Goal: Task Accomplishment & Management: Complete application form

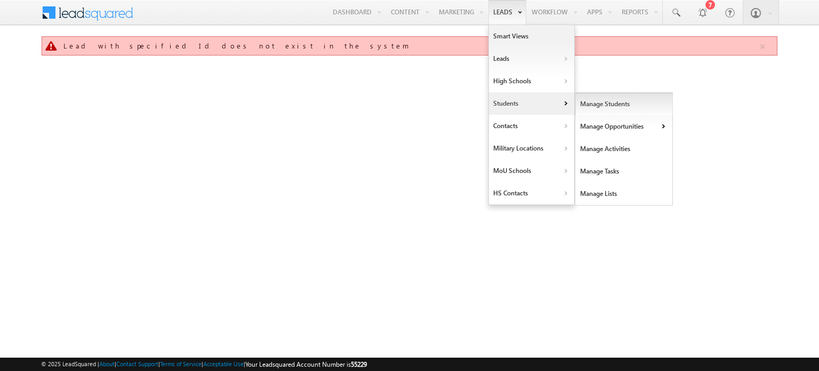
click at [586, 104] on link "Manage Students" at bounding box center [624, 104] width 98 height 22
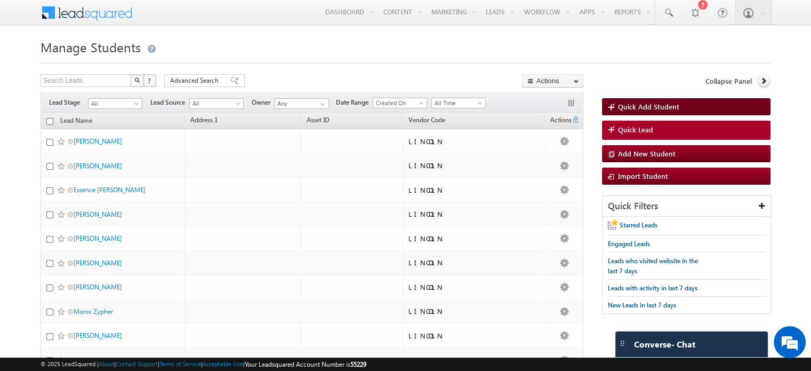
click at [629, 106] on span "Quick Add Student" at bounding box center [648, 106] width 61 height 9
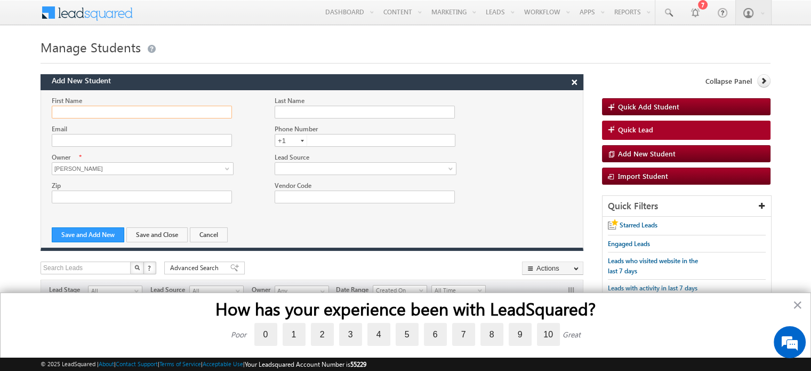
click at [105, 107] on input "First Name" at bounding box center [142, 112] width 180 height 13
drag, startPoint x: 112, startPoint y: 118, endPoint x: 15, endPoint y: 123, distance: 97.2
paste input "[PERSON_NAME]"
drag, startPoint x: 75, startPoint y: 111, endPoint x: 144, endPoint y: 111, distance: 69.3
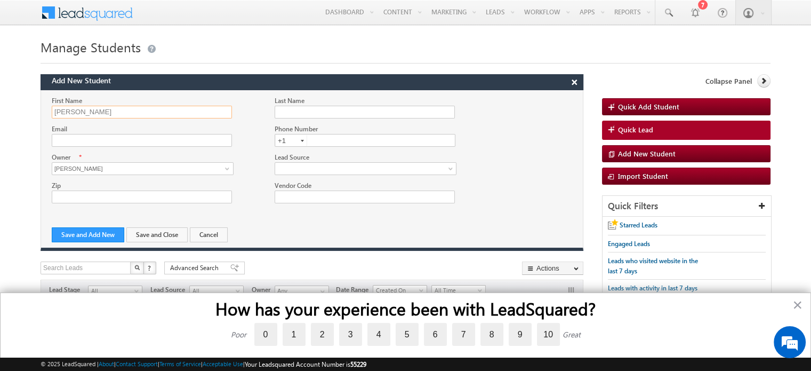
click at [144, 111] on input "[PERSON_NAME]" at bounding box center [142, 112] width 180 height 13
type input "[PERSON_NAME]"
click at [318, 111] on input "Last Name" at bounding box center [365, 112] width 180 height 13
paste input "[PERSON_NAME]"
type input "[PERSON_NAME]"
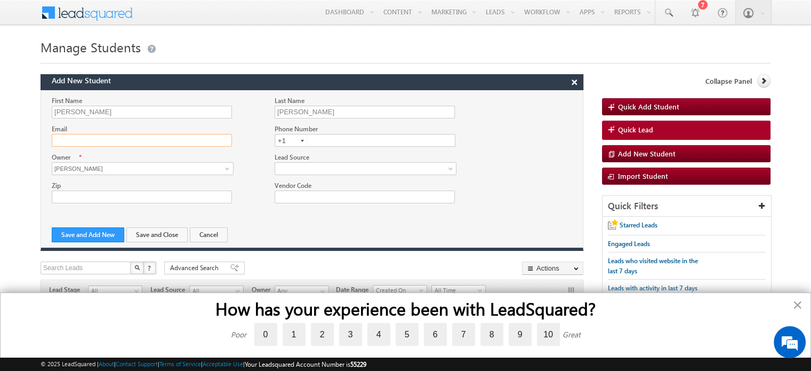
click at [67, 139] on input "Email" at bounding box center [142, 140] width 180 height 13
paste input "[PERSON_NAME]"
click at [69, 140] on input "[PERSON_NAME]" at bounding box center [142, 140] width 180 height 13
click at [101, 137] on input "a.brown" at bounding box center [142, 140] width 180 height 13
type input "[PERSON_NAME][EMAIL_ADDRESS][DOMAIN_NAME]"
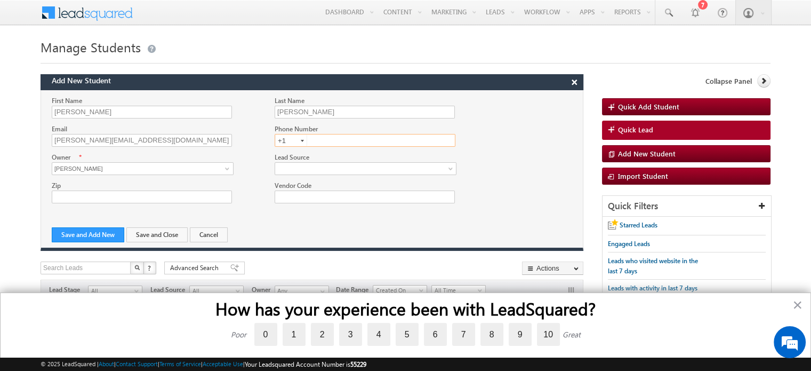
drag, startPoint x: 343, startPoint y: 142, endPoint x: 348, endPoint y: 122, distance: 20.7
click at [343, 142] on input "text" at bounding box center [365, 140] width 181 height 13
type input "4"
type input "9874563210"
click at [166, 238] on button "Save and Close" at bounding box center [156, 234] width 61 height 15
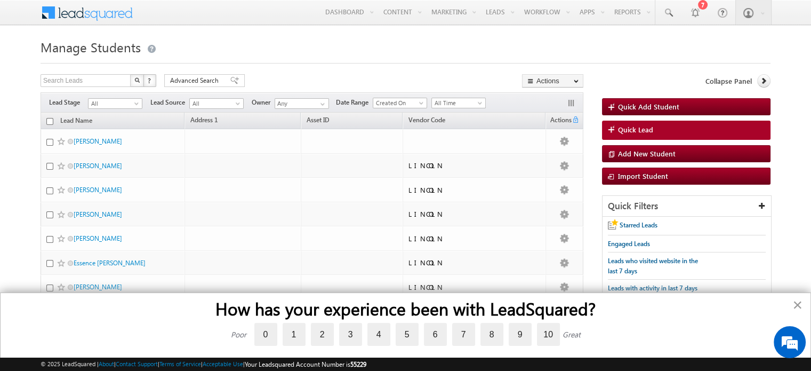
click at [798, 306] on button "×" at bounding box center [797, 304] width 10 height 17
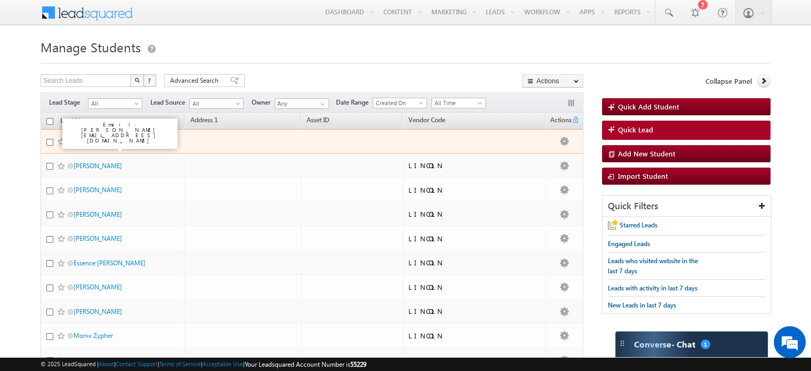
click at [107, 141] on link "[PERSON_NAME]" at bounding box center [98, 141] width 49 height 8
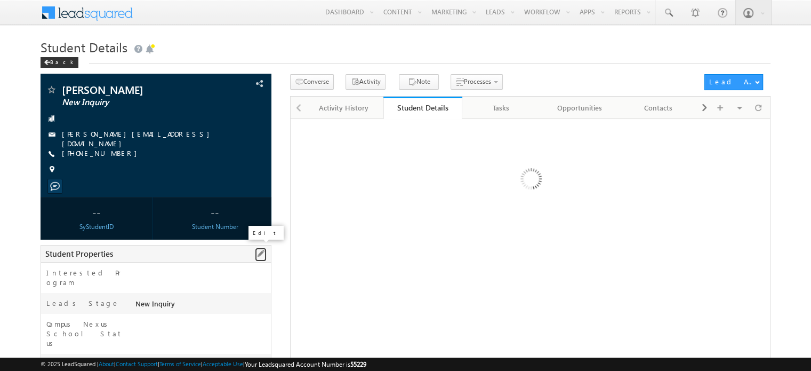
click at [258, 250] on span at bounding box center [261, 253] width 12 height 12
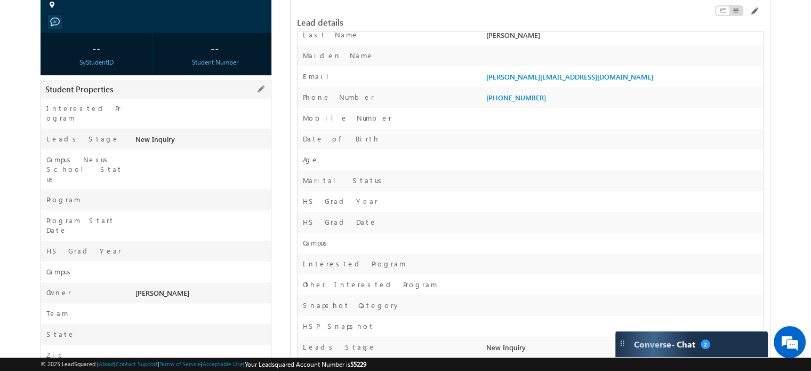
scroll to position [107, 0]
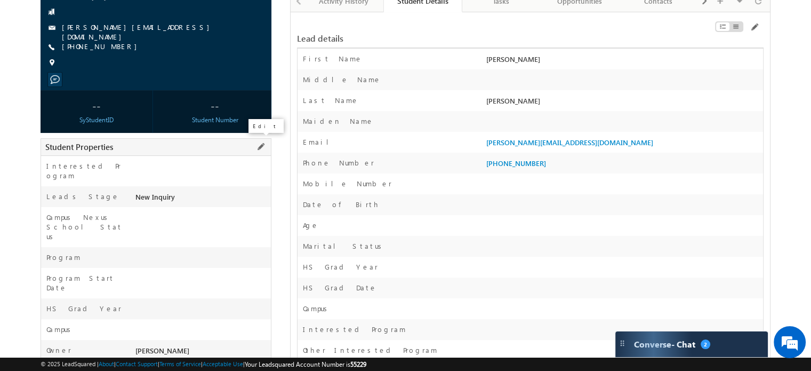
click at [260, 146] on span at bounding box center [261, 147] width 12 height 12
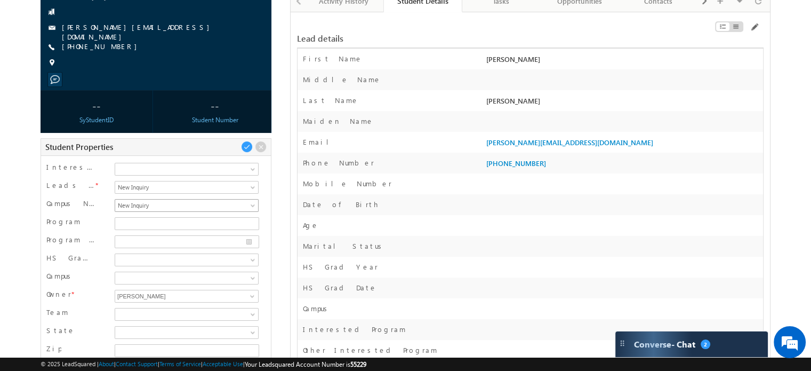
scroll to position [0, 0]
click at [251, 203] on span at bounding box center [254, 207] width 9 height 9
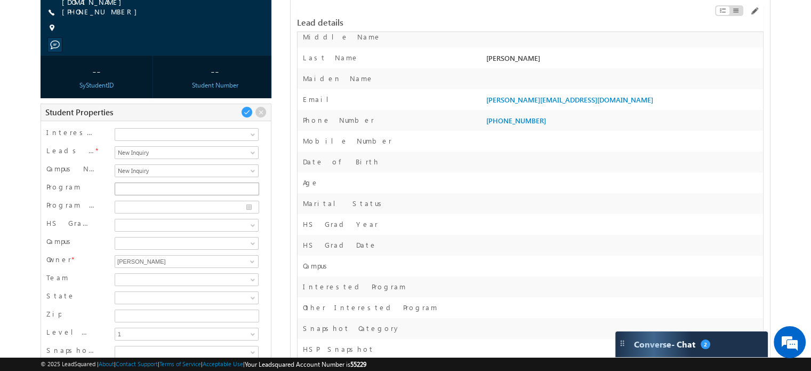
scroll to position [160, 0]
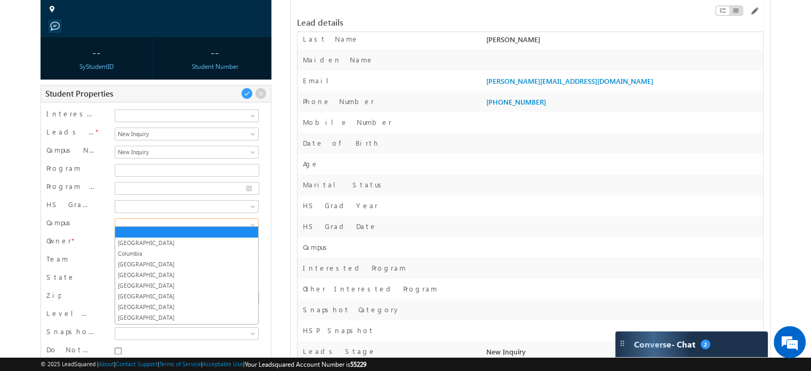
click at [251, 222] on span at bounding box center [254, 226] width 9 height 9
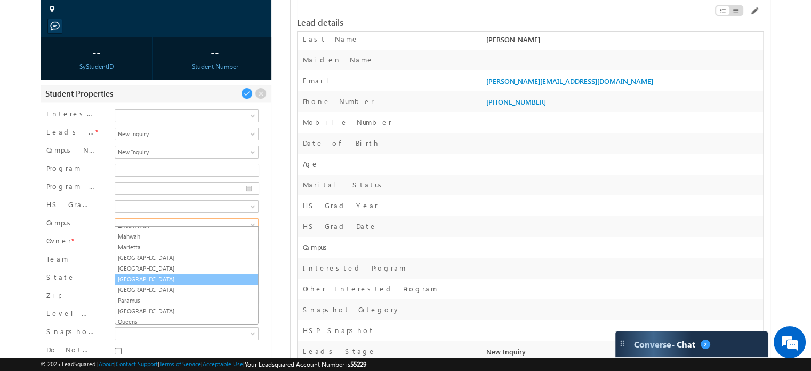
click at [127, 276] on link "[GEOGRAPHIC_DATA]" at bounding box center [186, 279] width 143 height 10
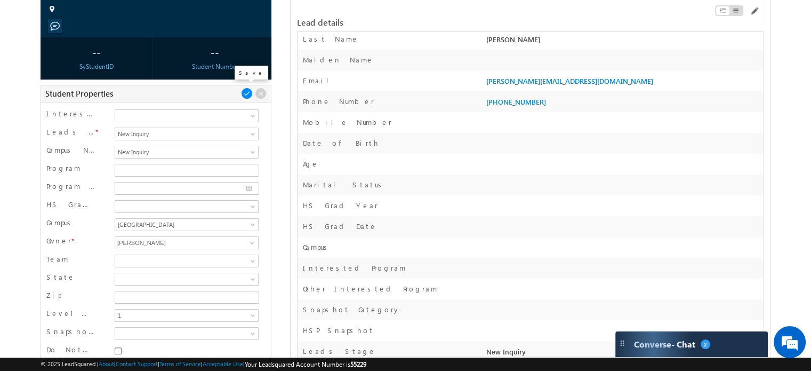
click at [247, 89] on span at bounding box center [247, 93] width 12 height 12
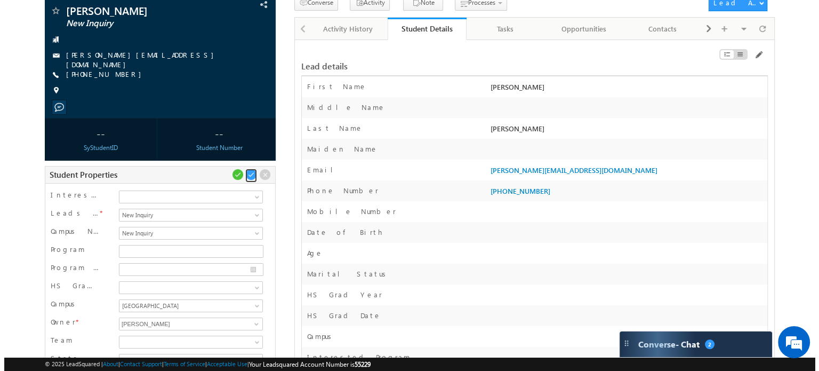
scroll to position [0, 0]
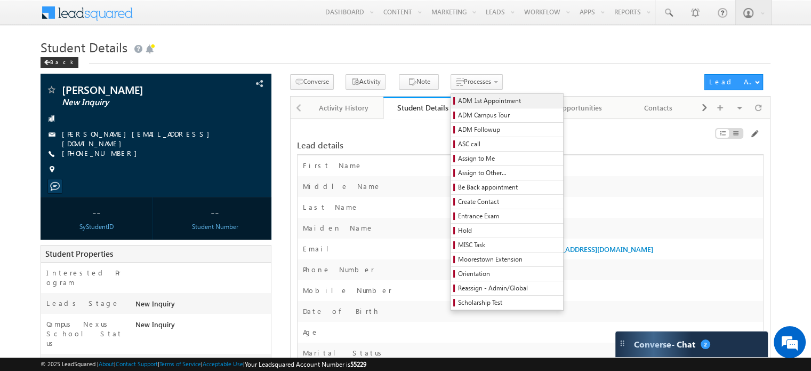
click at [465, 99] on span "ADM 1st Appointment" at bounding box center [508, 101] width 101 height 10
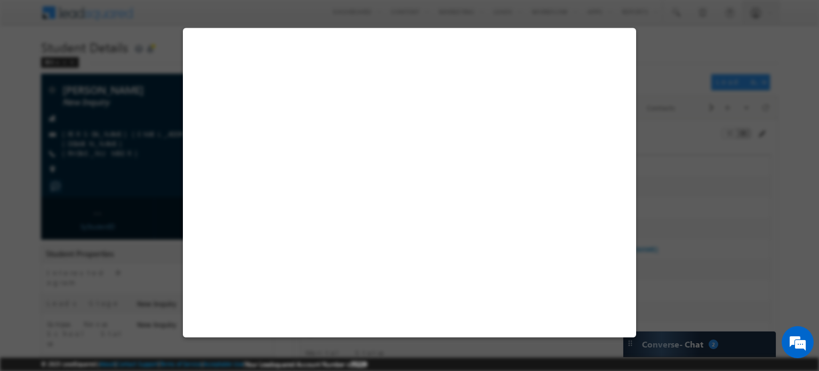
select select "ON CAMPUS"
select select "EST"
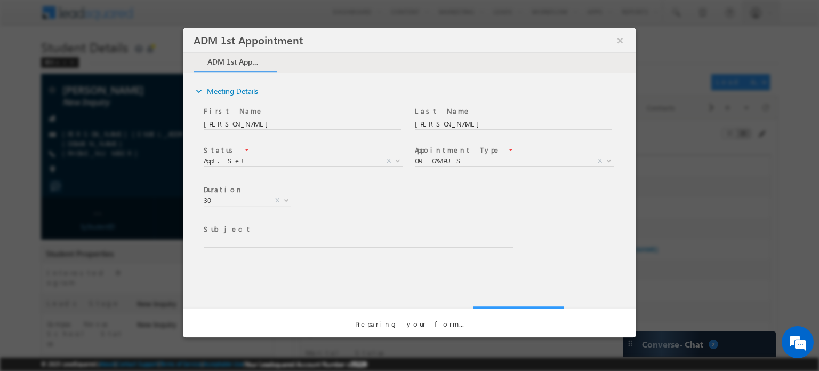
type input "ADM 1st Appointment | [PERSON_NAME] | | ON CAMPUS : Appt. Set"
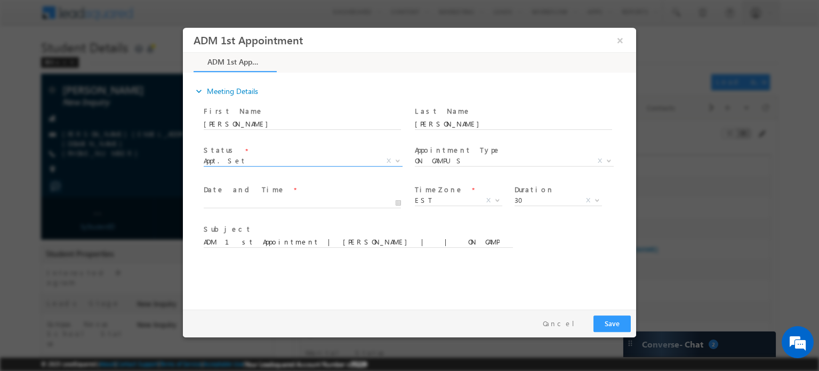
click at [244, 157] on span "Appt. Set" at bounding box center [290, 160] width 173 height 10
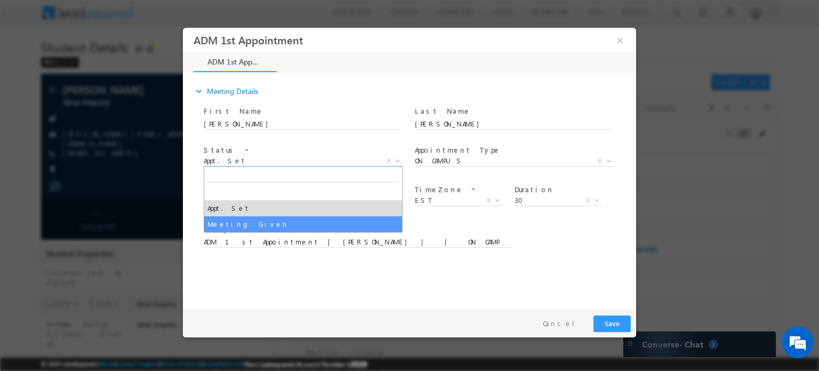
select select "Meeting Given"
type input "ADM 1st Appointment | [PERSON_NAME] | | ON CAMPUS : Meeting Given"
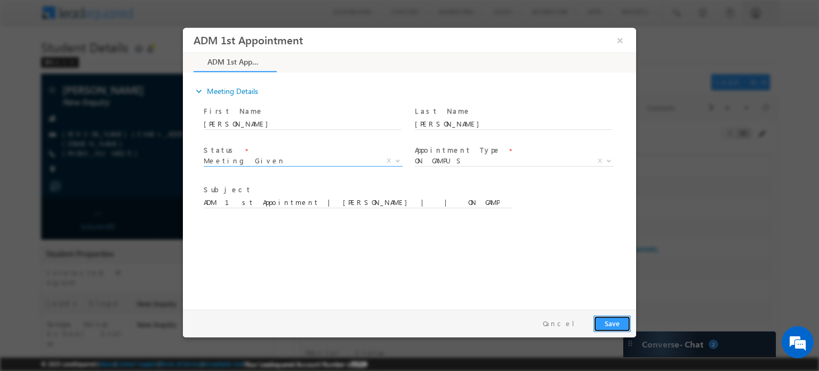
click at [606, 322] on button "Save" at bounding box center [611, 323] width 37 height 17
